Goal: Transaction & Acquisition: Obtain resource

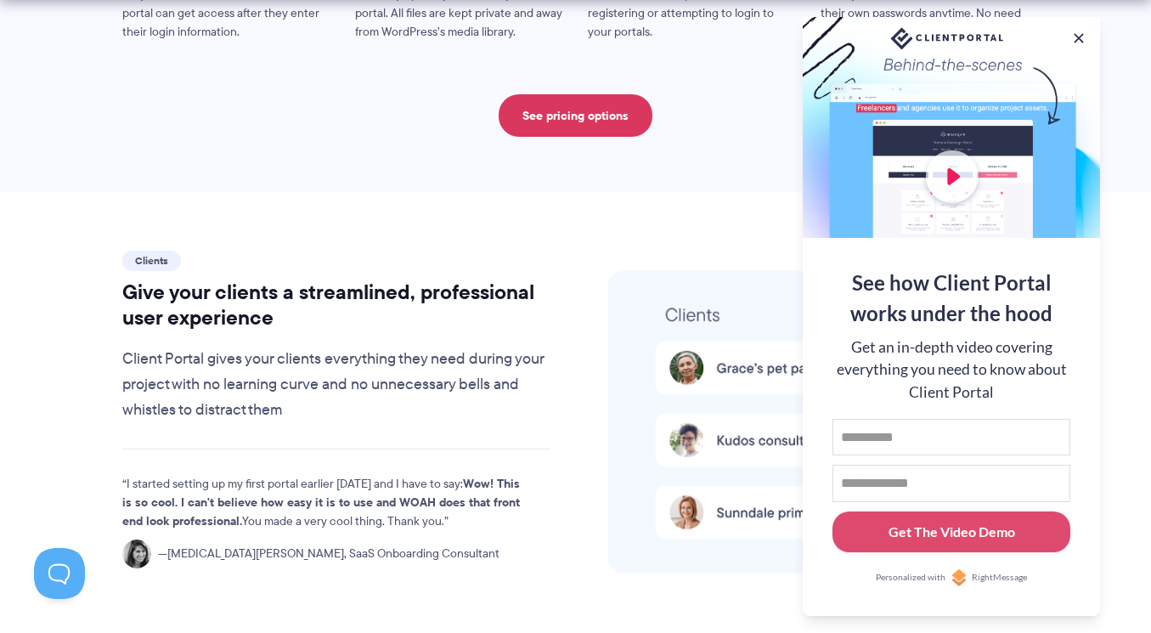
scroll to position [3490, 0]
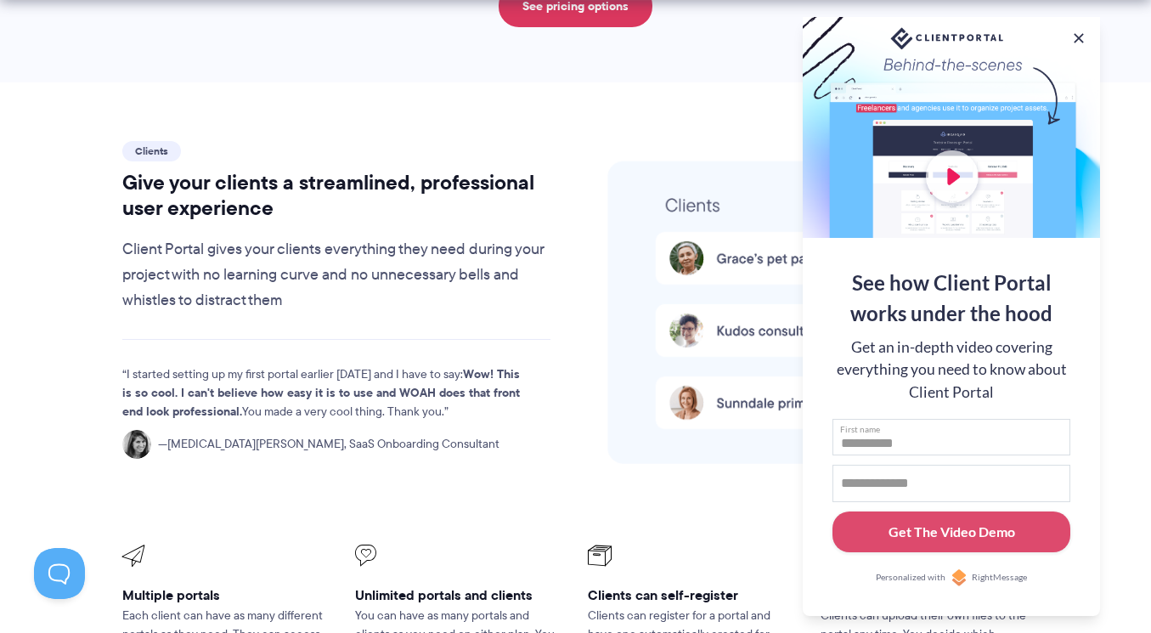
click at [880, 428] on input "First name" at bounding box center [952, 437] width 238 height 37
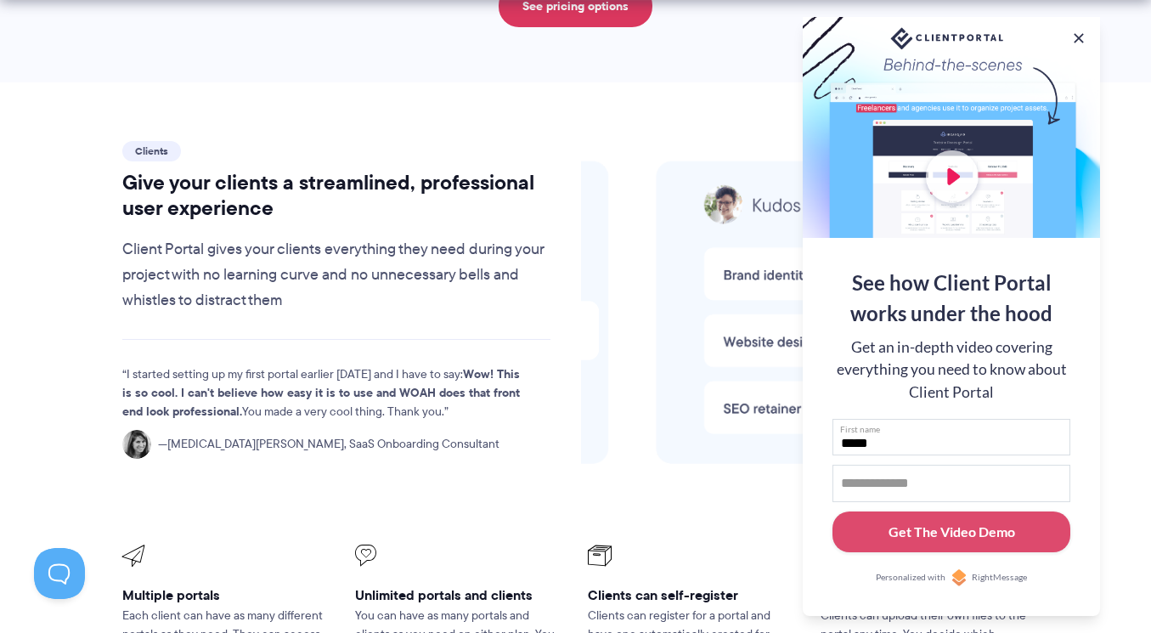
type input "*****"
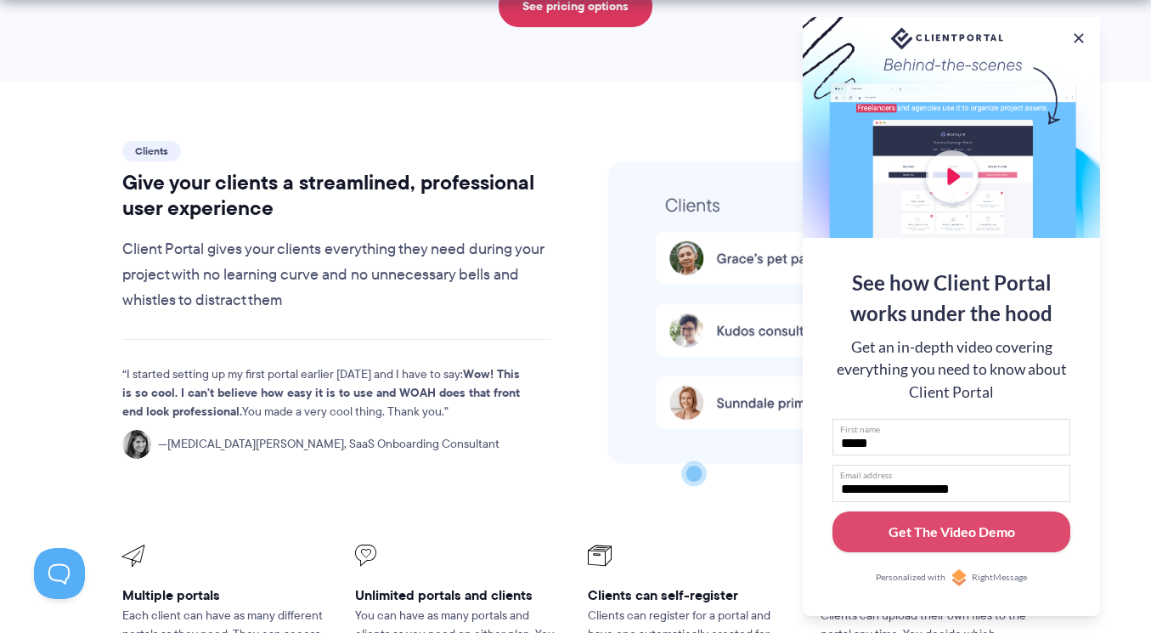
type input "**********"
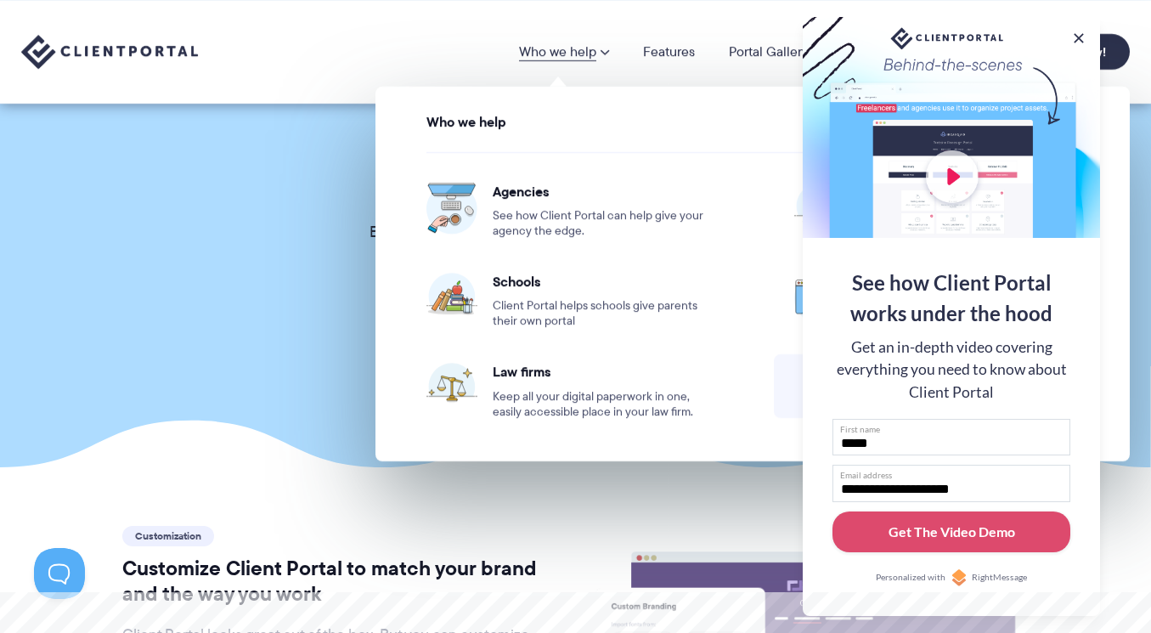
scroll to position [0, 0]
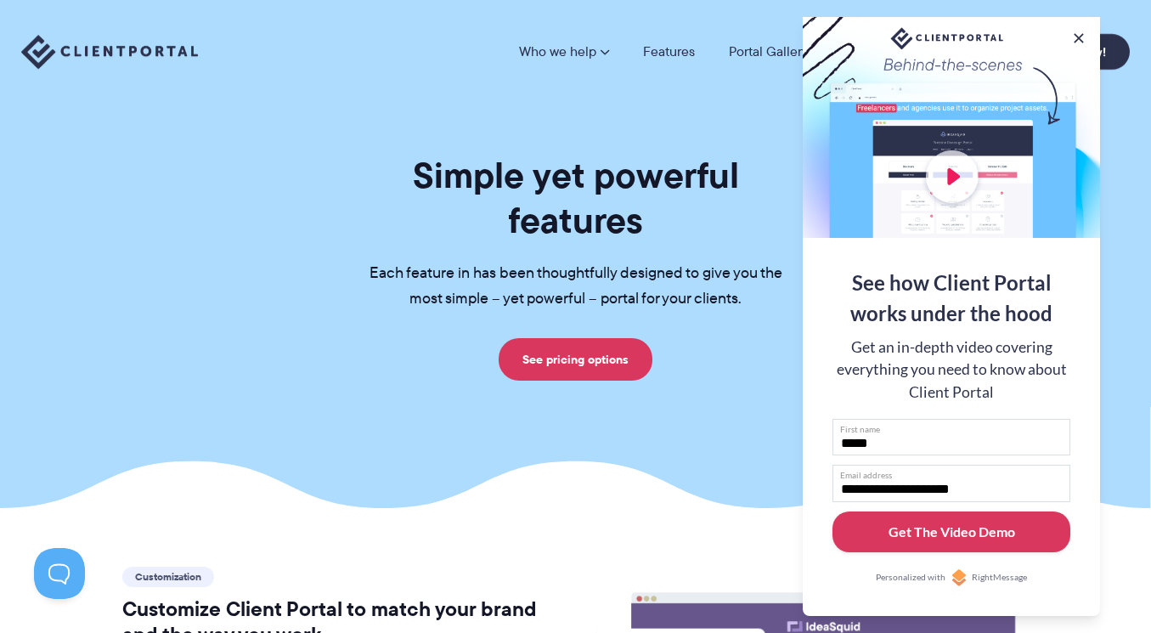
click at [958, 529] on div "Get The Video Demo" at bounding box center [952, 532] width 127 height 20
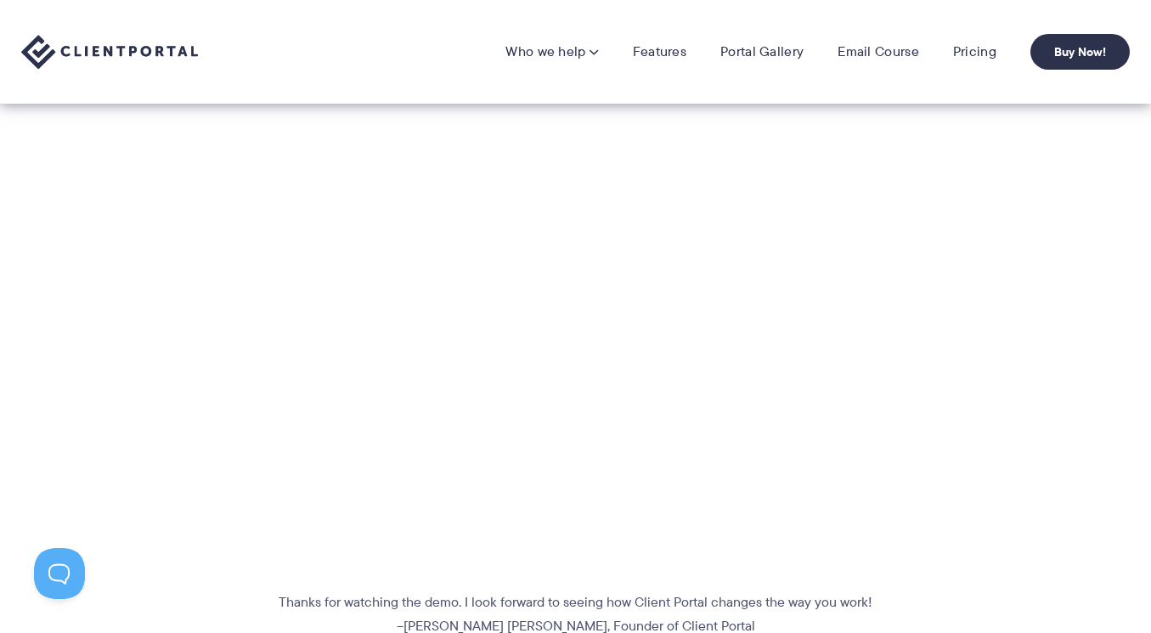
scroll to position [376, 0]
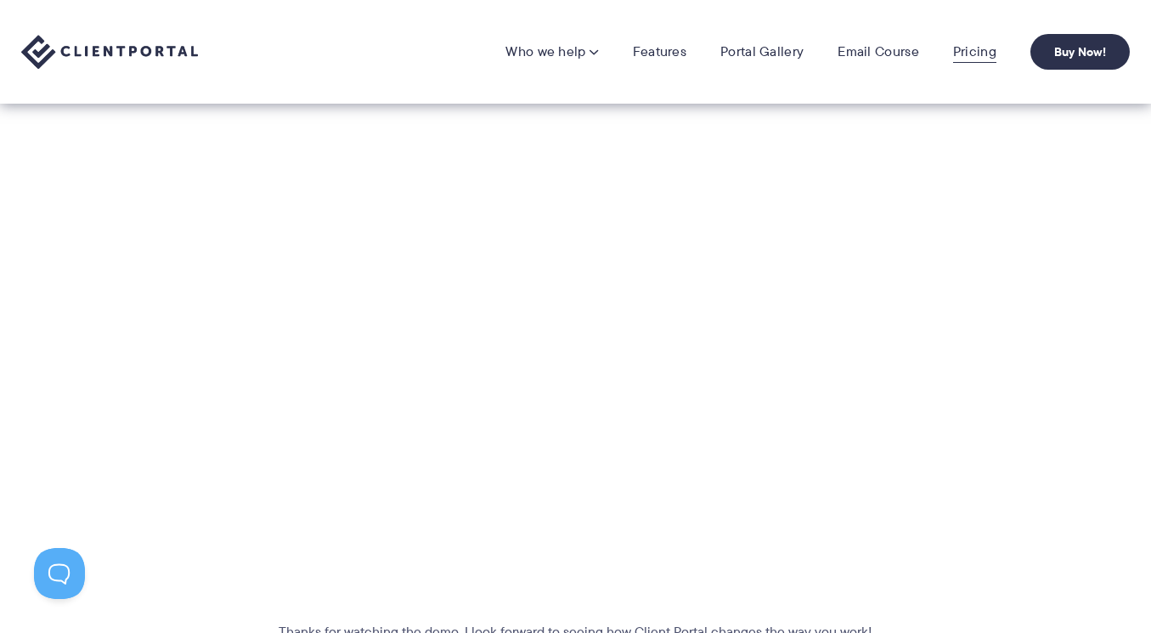
click at [974, 51] on link "Pricing" at bounding box center [974, 51] width 43 height 17
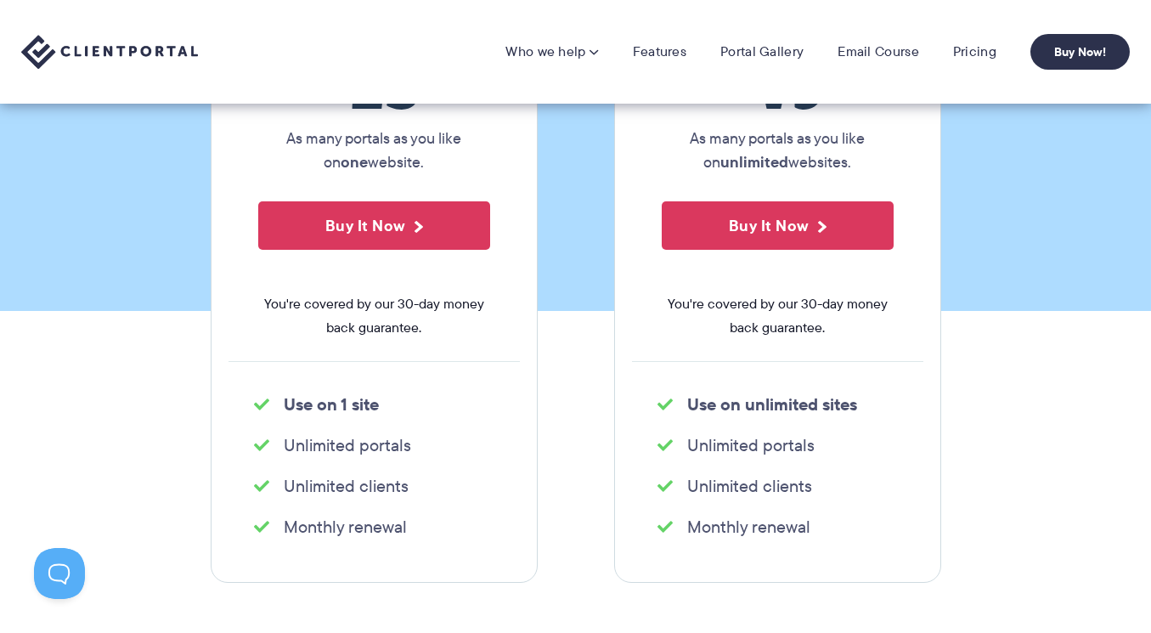
scroll to position [7, 0]
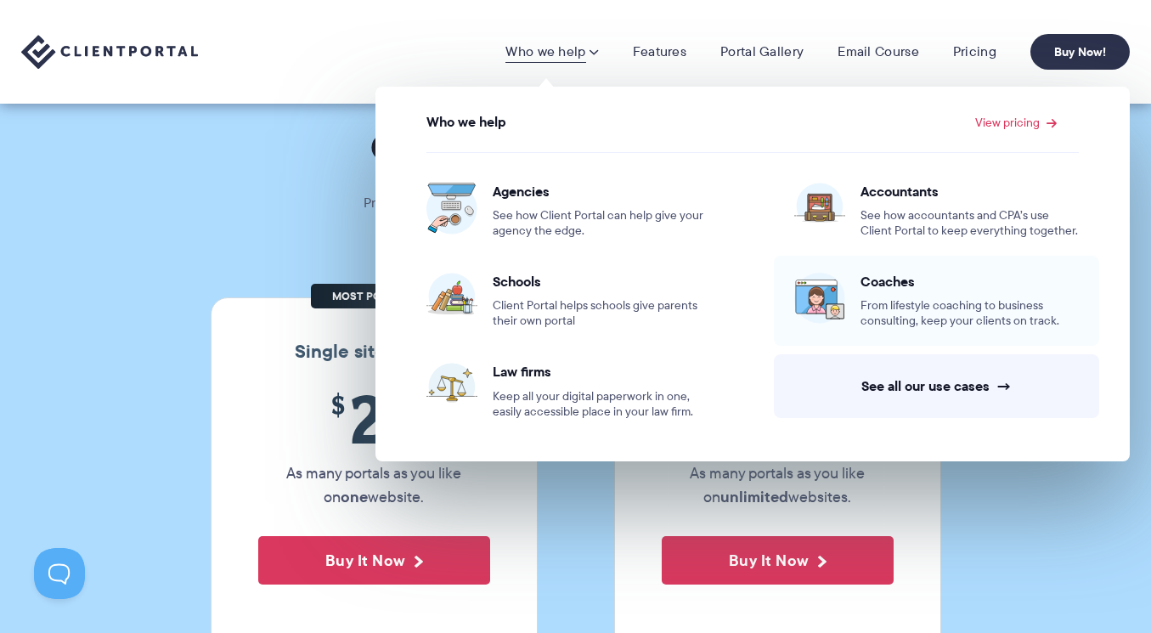
click at [920, 293] on div "Coaches From lifestyle coaching to business consulting, keep your clients on tr…" at bounding box center [970, 301] width 218 height 56
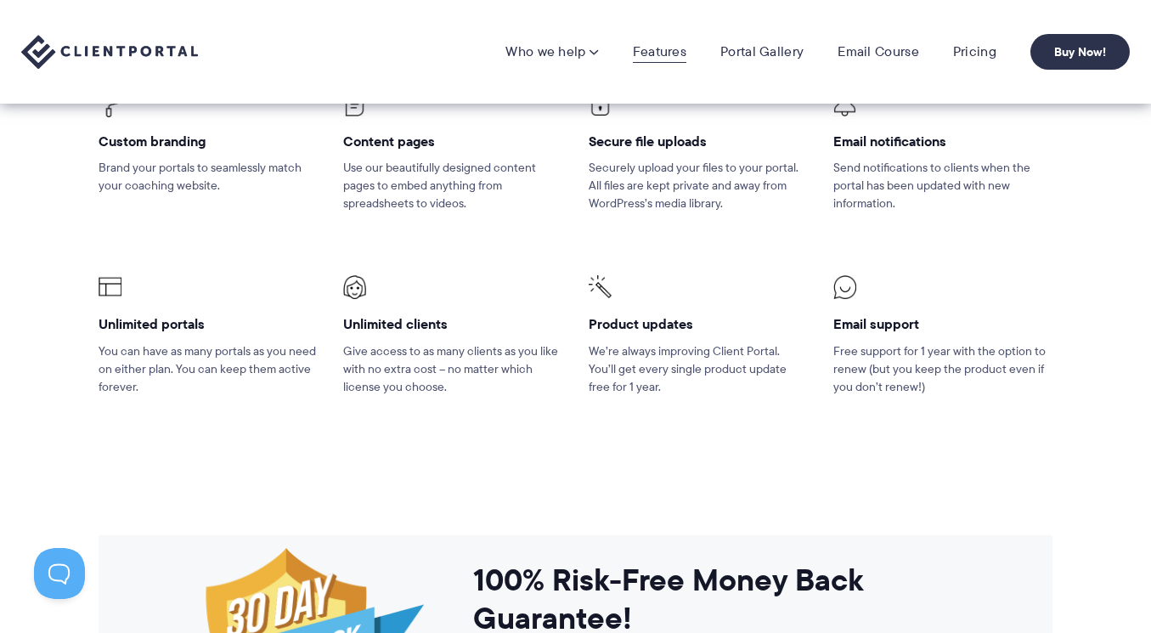
scroll to position [2471, 0]
click at [660, 47] on link "Features" at bounding box center [660, 51] width 54 height 17
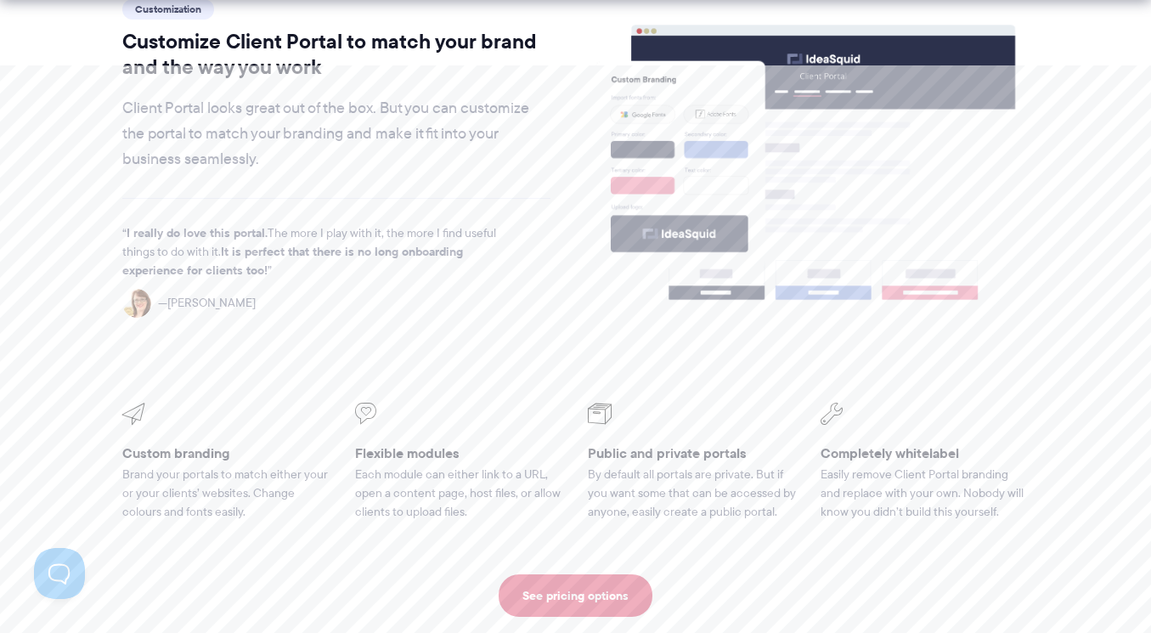
scroll to position [571, 0]
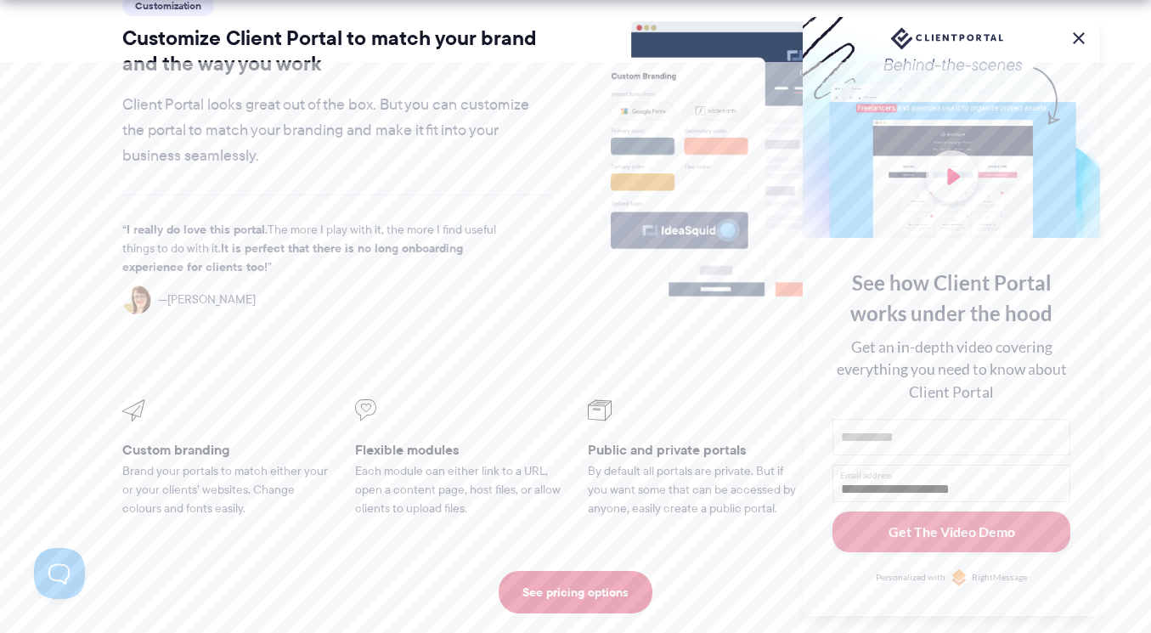
click at [1082, 29] on button at bounding box center [1079, 38] width 20 height 20
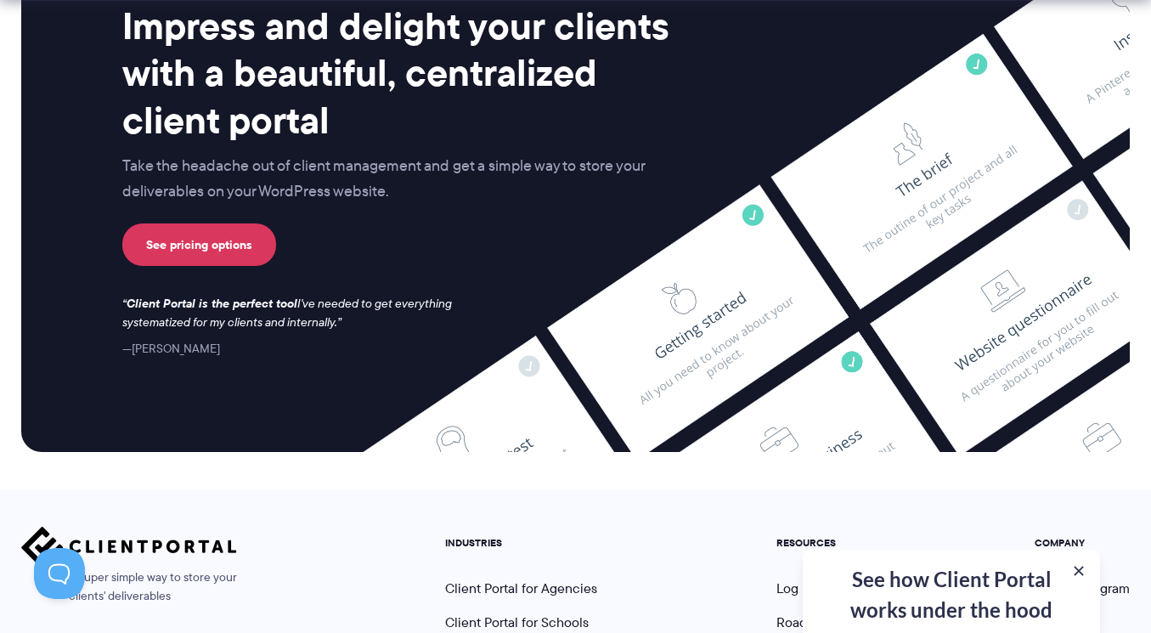
scroll to position [4613, 0]
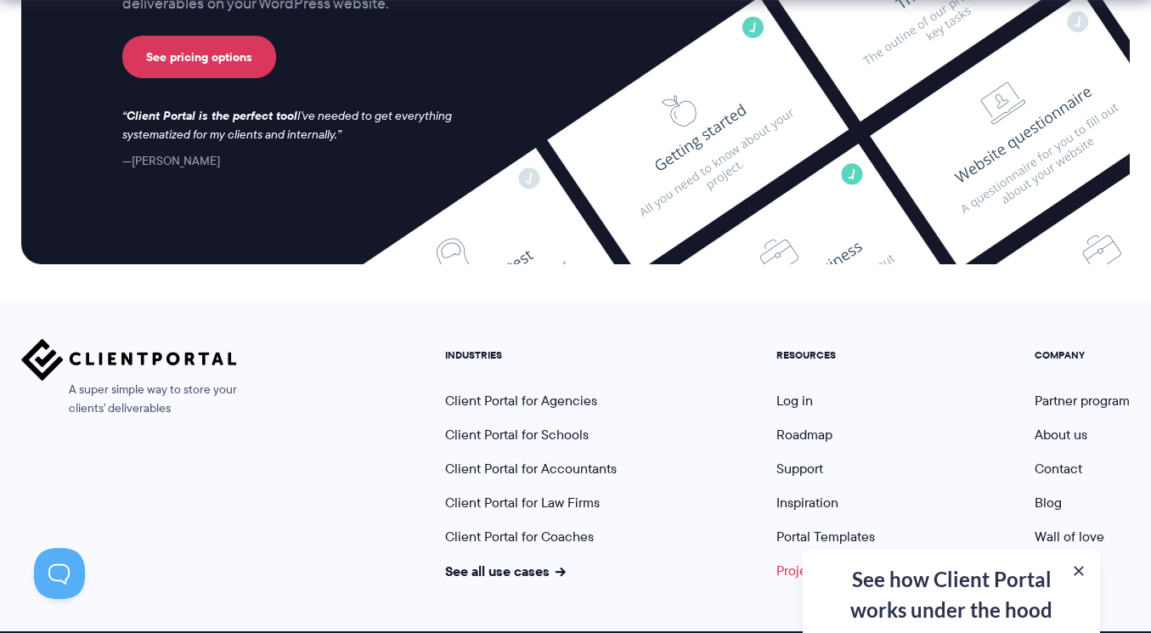
click at [814, 561] on link "Project Pack" at bounding box center [823, 571] width 92 height 20
click at [545, 527] on link "Client Portal for Coaches" at bounding box center [519, 537] width 149 height 20
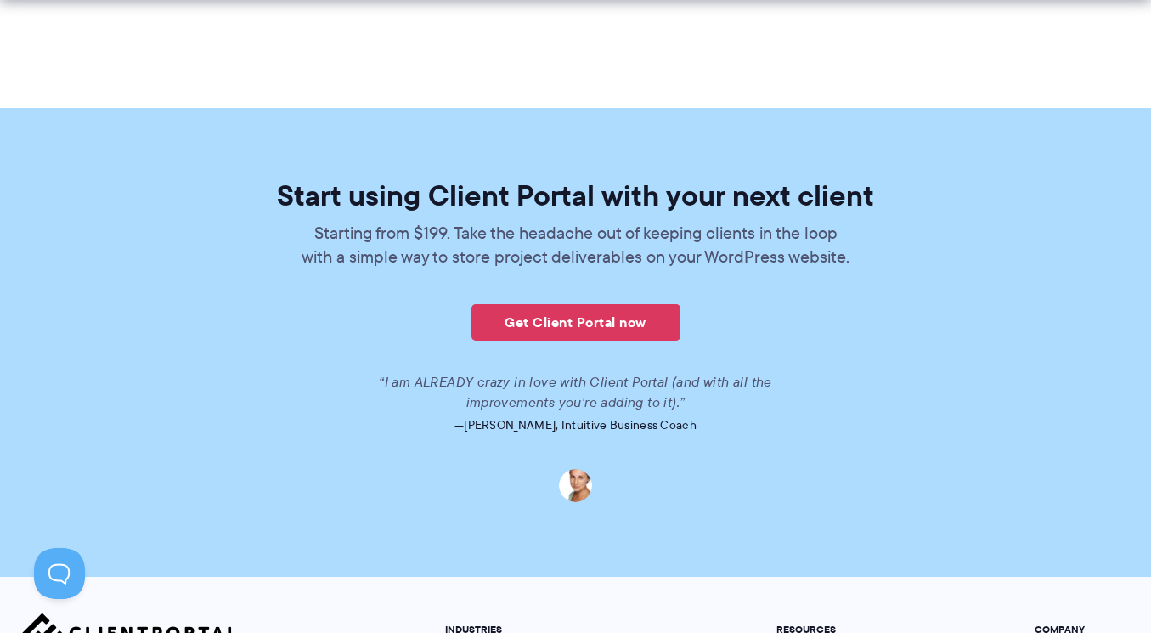
scroll to position [3922, 0]
click at [581, 304] on link "Get Client Portal now" at bounding box center [576, 322] width 209 height 37
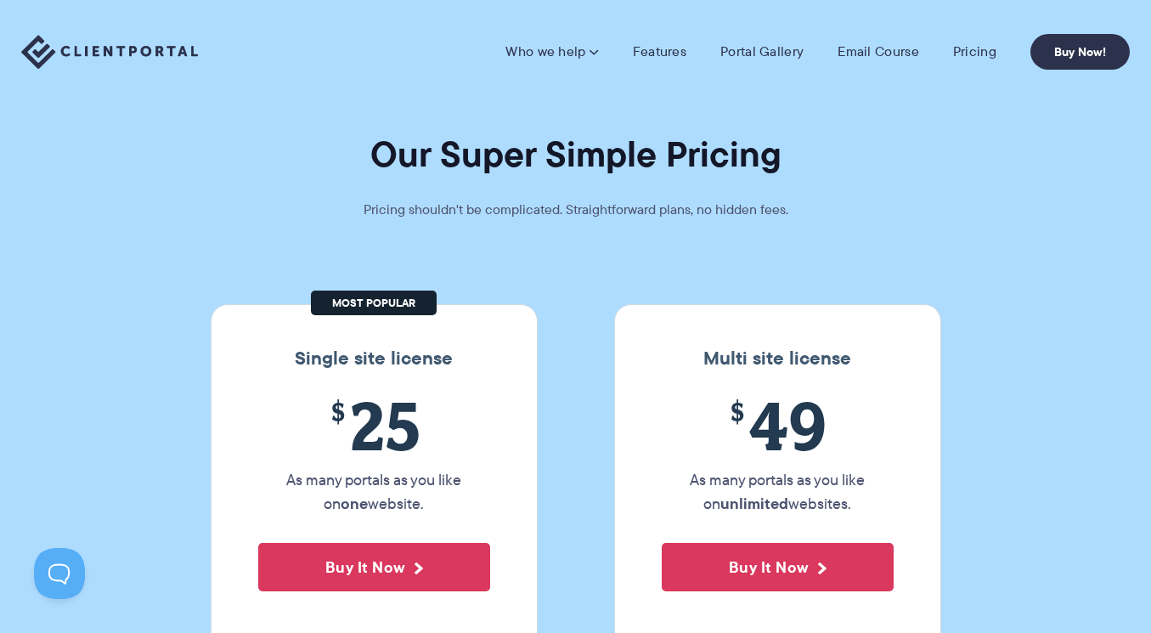
click at [155, 146] on h1 "Our Super Simple Pricing" at bounding box center [575, 154] width 1151 height 45
click at [879, 54] on link "Email Course" at bounding box center [879, 51] width 82 height 17
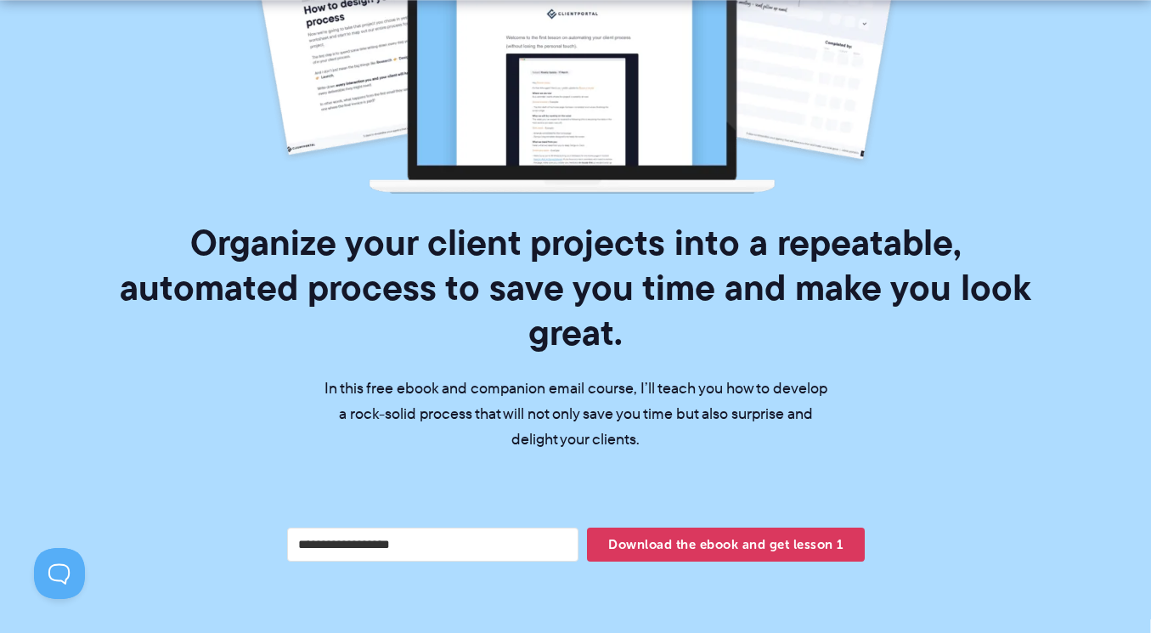
scroll to position [437, 0]
click at [375, 527] on input "Your email address" at bounding box center [433, 544] width 292 height 34
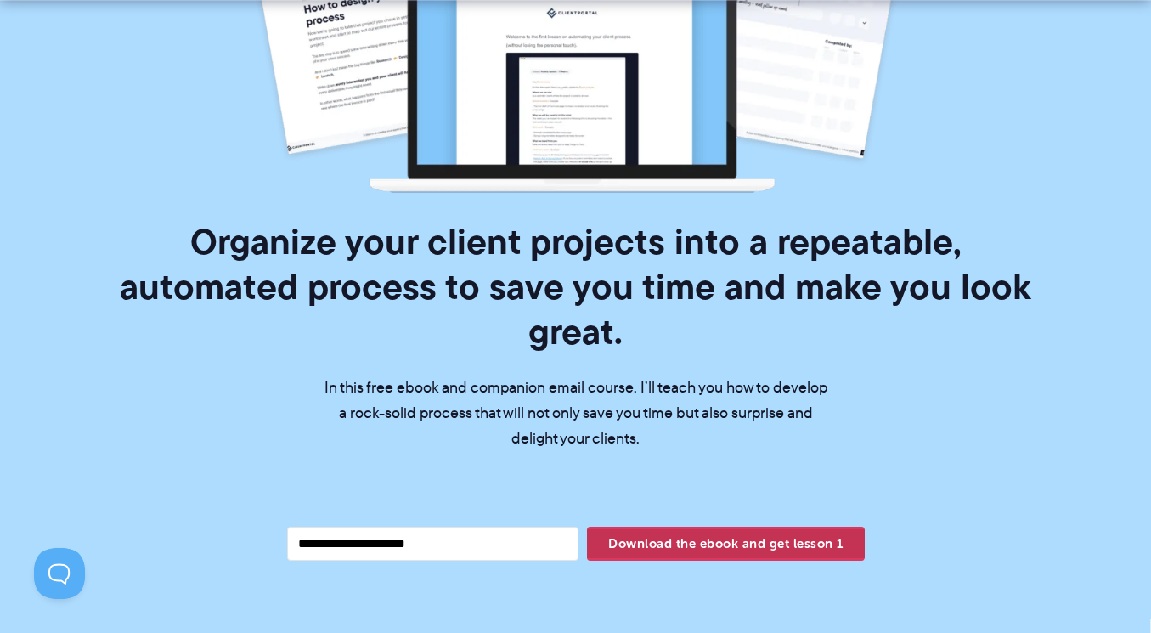
type input "**********"
click at [748, 529] on span "Download the ebook and get lesson 1" at bounding box center [725, 543] width 277 height 29
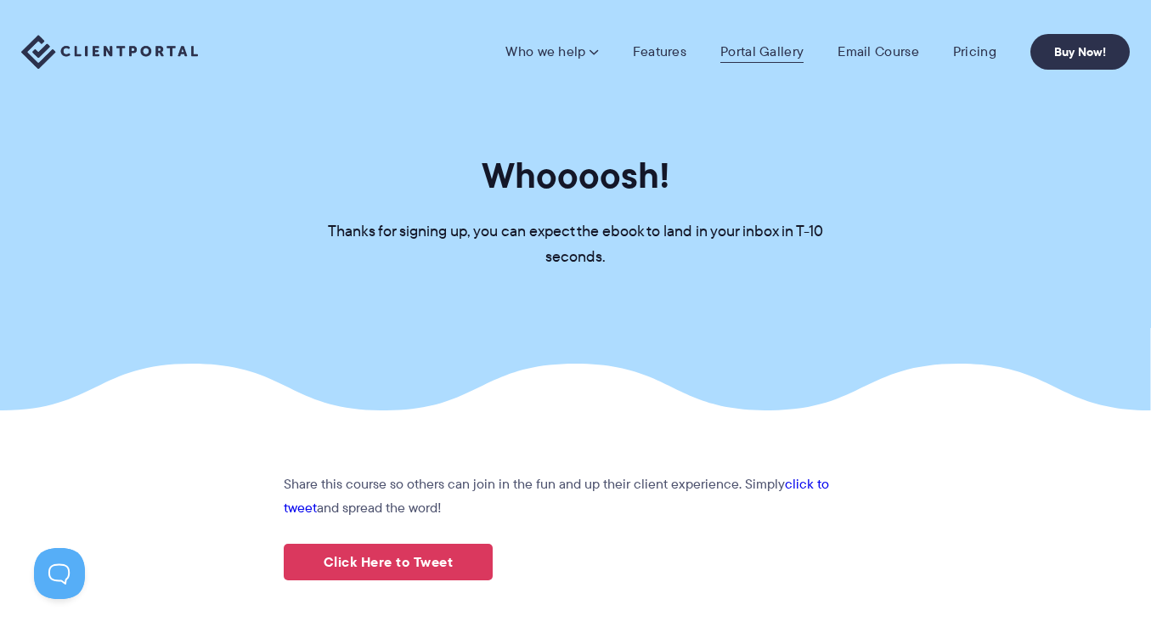
click at [761, 51] on link "Portal Gallery" at bounding box center [762, 51] width 83 height 17
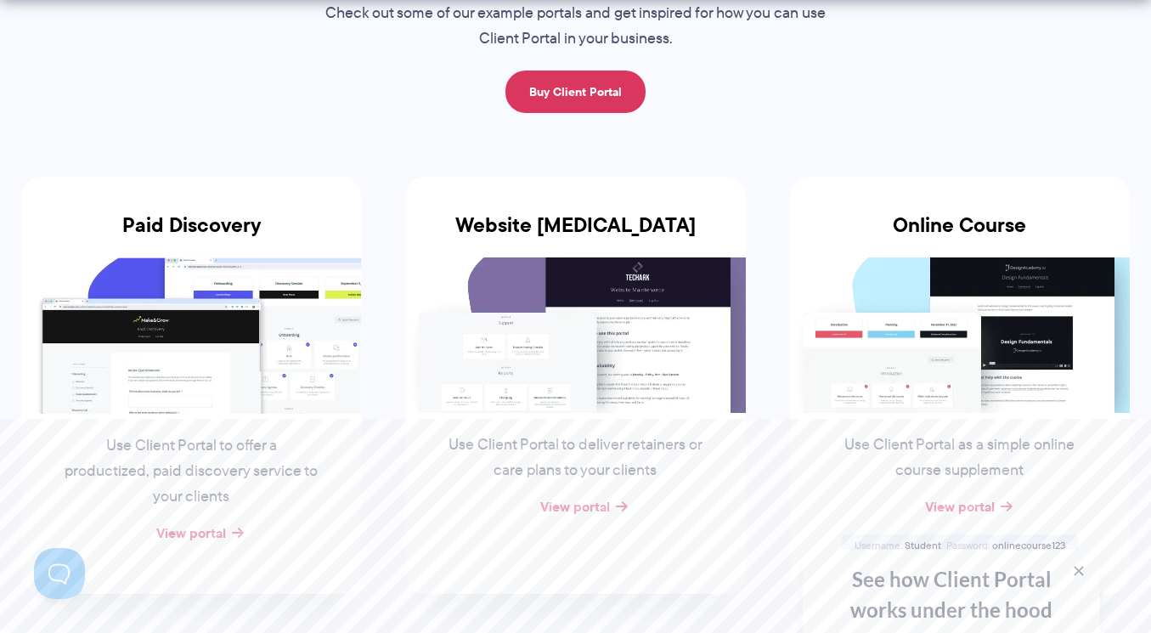
scroll to position [243, 0]
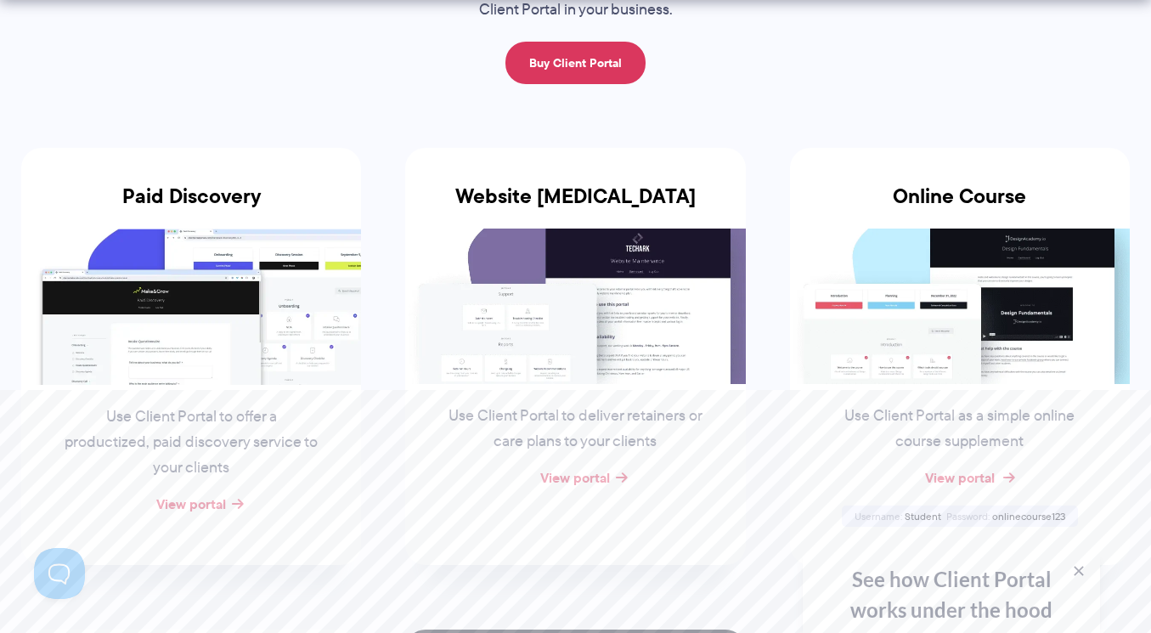
click at [976, 476] on link "View portal" at bounding box center [960, 477] width 70 height 20
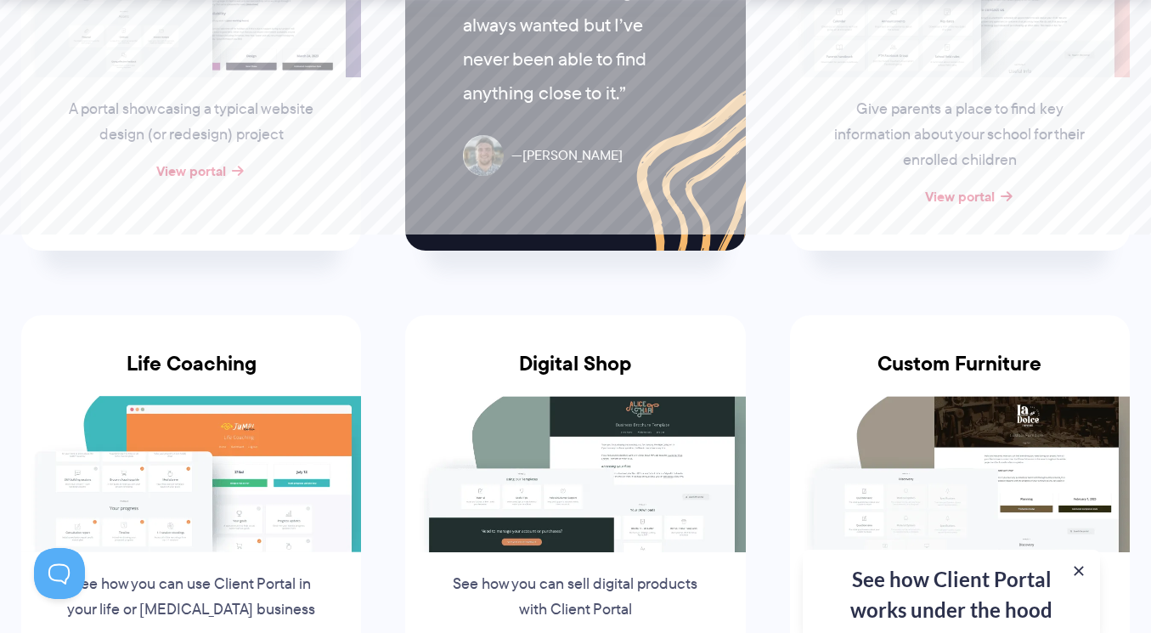
scroll to position [1139, 0]
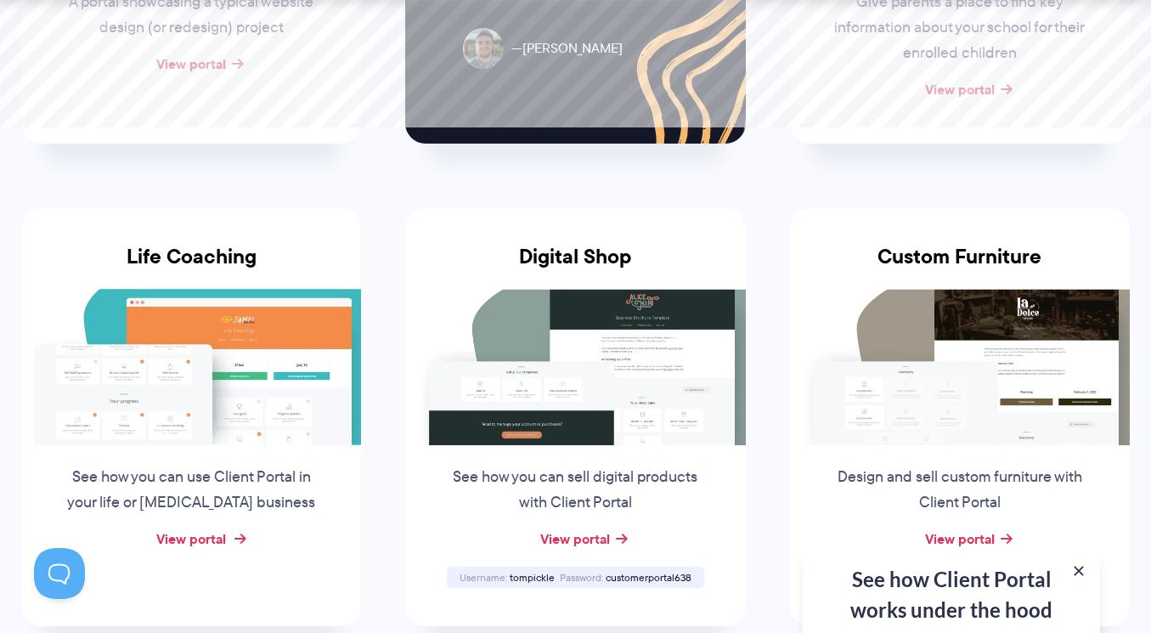
click at [195, 538] on link "View portal" at bounding box center [191, 539] width 70 height 20
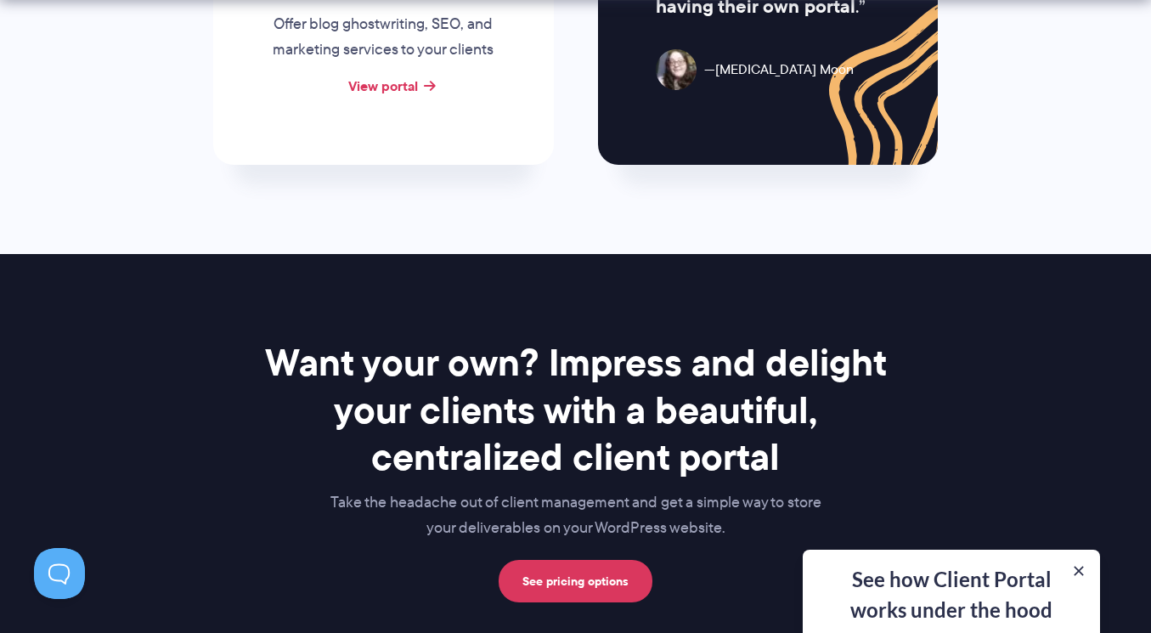
scroll to position [2609, 0]
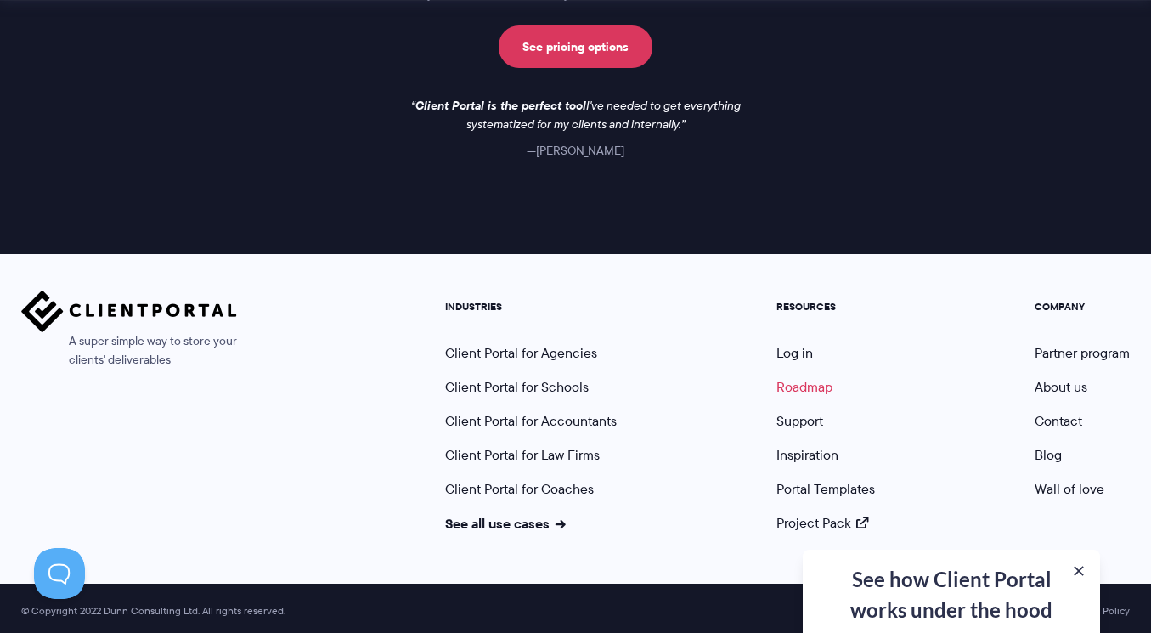
click at [794, 381] on link "Roadmap" at bounding box center [805, 387] width 56 height 20
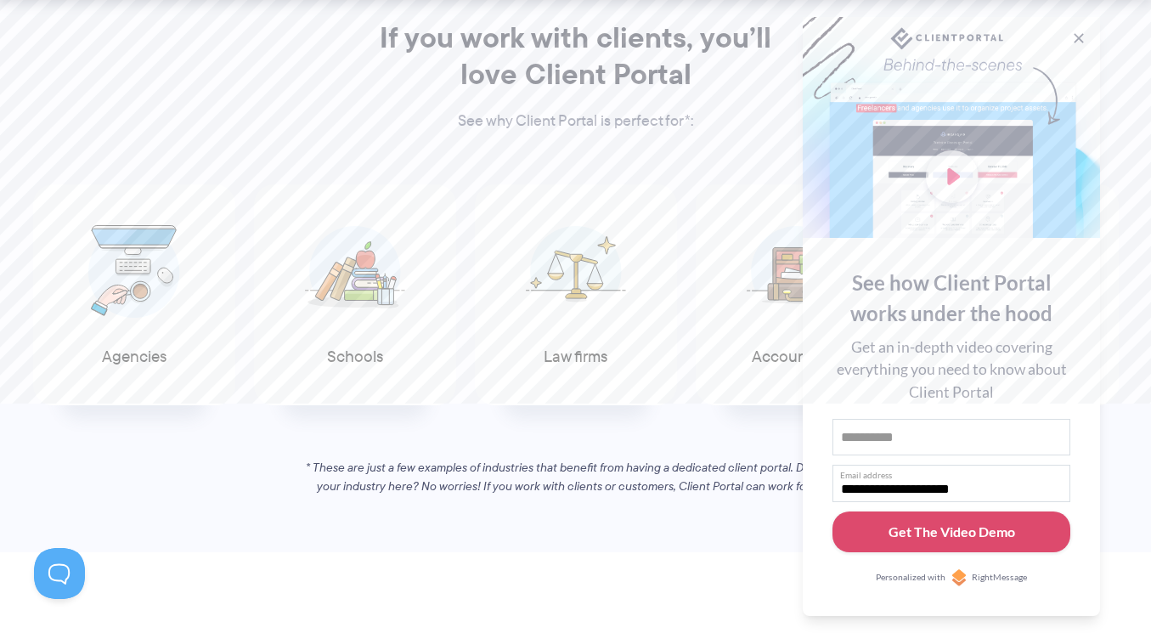
scroll to position [872, 0]
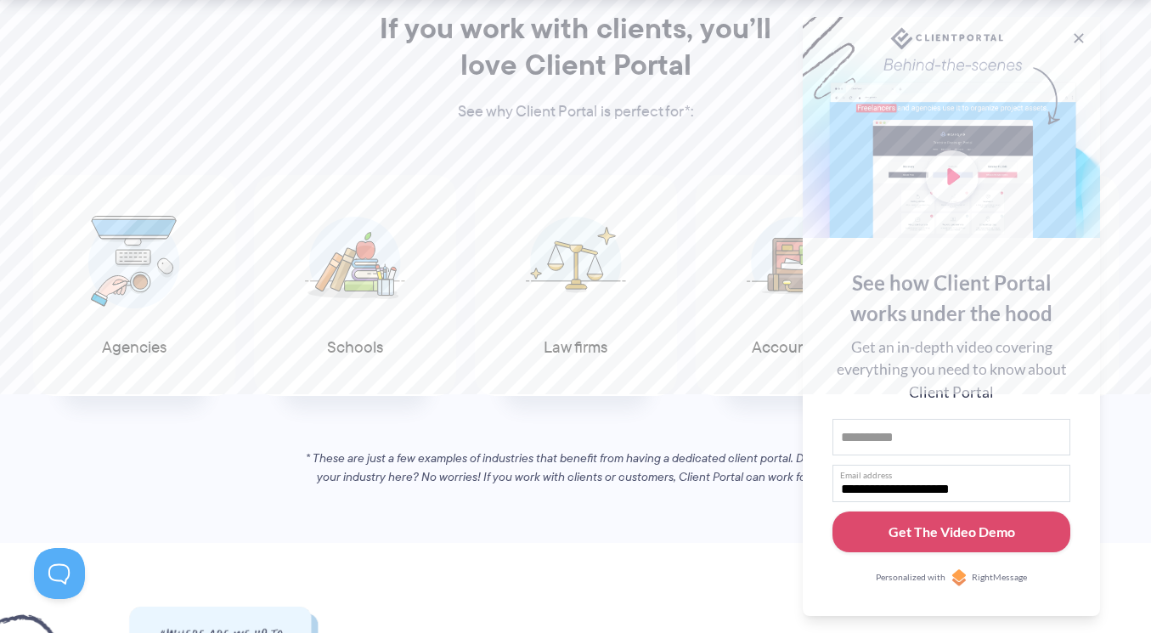
drag, startPoint x: 1077, startPoint y: 31, endPoint x: 1077, endPoint y: 40, distance: 9.4
click at [1078, 31] on button at bounding box center [1079, 38] width 17 height 17
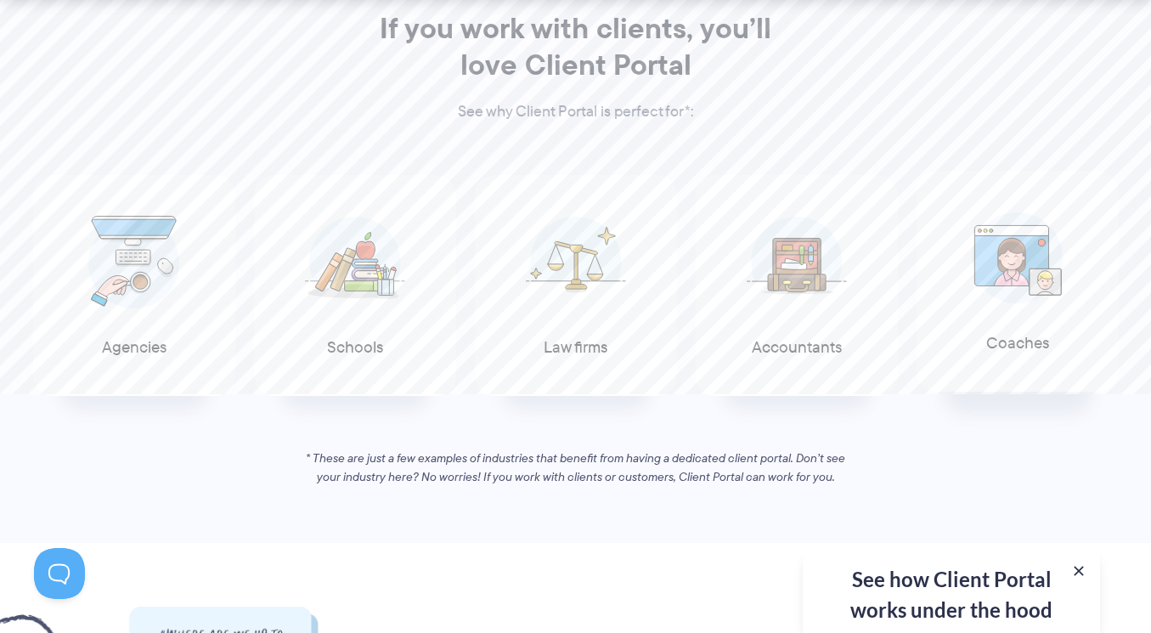
click at [1031, 308] on span at bounding box center [1018, 258] width 102 height 119
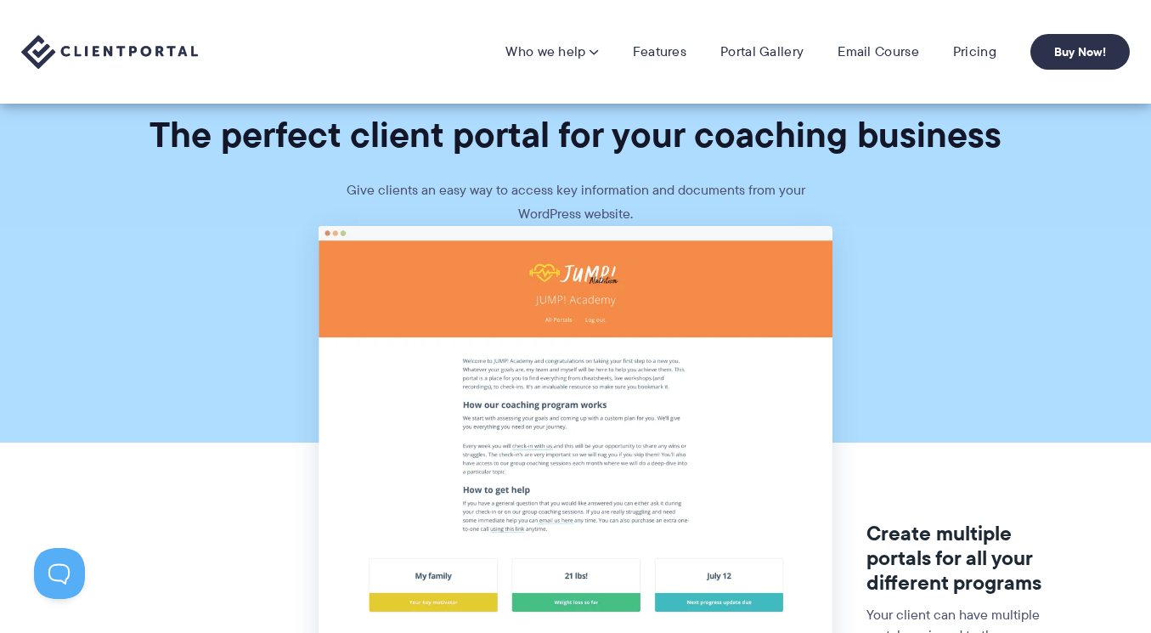
scroll to position [9, 0]
